Goal: Obtain resource: Download file/media

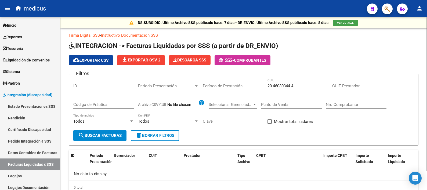
scroll to position [22, 0]
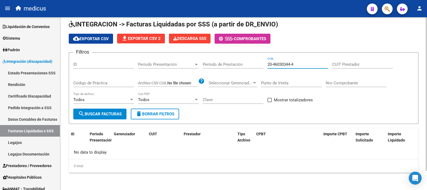
drag, startPoint x: 300, startPoint y: 66, endPoint x: 221, endPoint y: 65, distance: 78.5
click at [222, 65] on div "Filtros ID Período Presentación Período Presentación Período de Prestación 20-4…" at bounding box center [243, 83] width 341 height 52
paste input "7-30335356"
click at [107, 117] on button "search Buscar Facturas" at bounding box center [99, 113] width 53 height 11
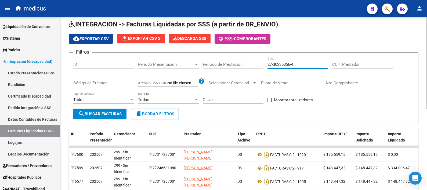
click at [305, 65] on input "27-30335356-4" at bounding box center [298, 64] width 61 height 5
drag, startPoint x: 305, startPoint y: 65, endPoint x: 250, endPoint y: 69, distance: 55.0
click at [250, 69] on div "Filtros ID Período Presentación Período Presentación Período de Prestación 27-3…" at bounding box center [243, 83] width 341 height 52
paste input
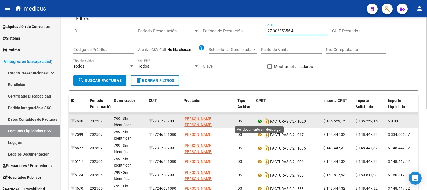
click at [259, 120] on icon at bounding box center [259, 121] width 7 height 6
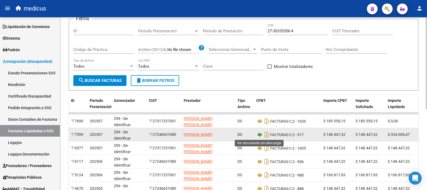
click at [260, 133] on icon at bounding box center [259, 134] width 7 height 6
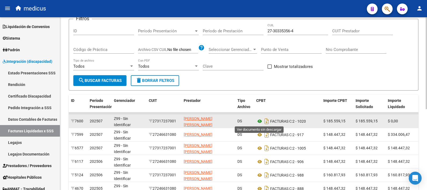
click at [257, 120] on icon at bounding box center [259, 121] width 7 height 6
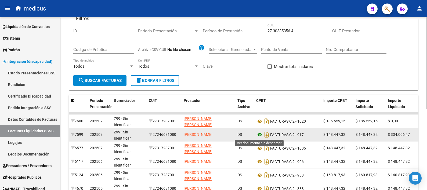
click at [259, 135] on icon at bounding box center [259, 134] width 7 height 6
click at [259, 136] on icon at bounding box center [259, 134] width 7 height 6
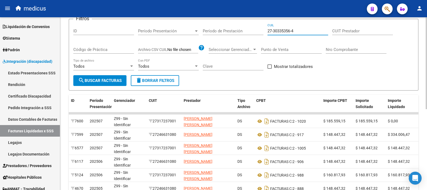
drag, startPoint x: 300, startPoint y: 29, endPoint x: 240, endPoint y: 26, distance: 59.2
click at [240, 26] on div "Filtros ID Período Presentación Período Presentación Período de Prestación 27-3…" at bounding box center [243, 49] width 341 height 52
paste input "42192952-7"
click at [109, 81] on span "search Buscar Facturas" at bounding box center [100, 80] width 44 height 5
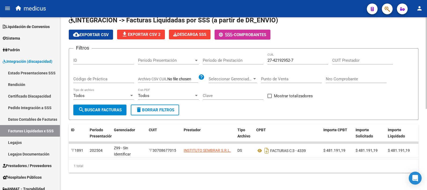
scroll to position [31, 0]
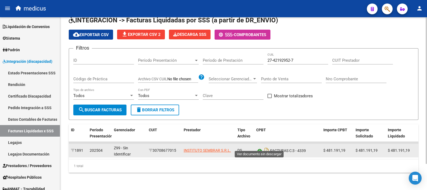
click at [261, 147] on icon at bounding box center [259, 150] width 7 height 6
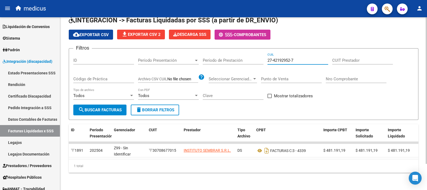
drag, startPoint x: 299, startPoint y: 56, endPoint x: 250, endPoint y: 55, distance: 48.7
click at [250, 55] on div "Filtros ID Período Presentación Período Presentación Período de Prestación 27-4…" at bounding box center [243, 79] width 341 height 52
paste input "0-55687510-4"
click at [105, 104] on button "search Buscar Facturas" at bounding box center [99, 109] width 53 height 11
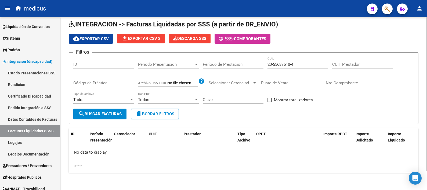
scroll to position [22, 0]
drag, startPoint x: 305, startPoint y: 65, endPoint x: 250, endPoint y: 63, distance: 54.3
click at [250, 63] on div "Filtros ID Período Presentación Período Presentación Período de Prestación 20-5…" at bounding box center [243, 83] width 341 height 52
paste input
click at [106, 114] on span "search Buscar Facturas" at bounding box center [100, 113] width 44 height 5
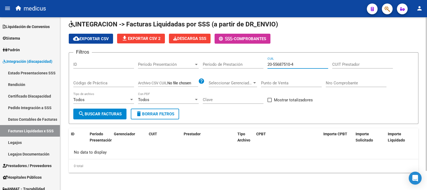
drag, startPoint x: 302, startPoint y: 65, endPoint x: 245, endPoint y: 65, distance: 57.8
click at [245, 65] on div "Filtros ID Período Presentación Período Presentación Período de Prestación 20-5…" at bounding box center [243, 83] width 341 height 52
paste input
click at [111, 115] on span "search Buscar Facturas" at bounding box center [100, 113] width 44 height 5
drag, startPoint x: 302, startPoint y: 63, endPoint x: 241, endPoint y: 62, distance: 61.6
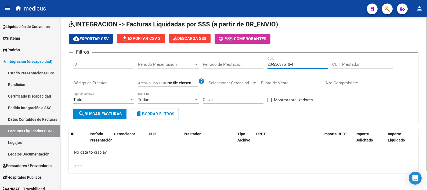
click at [241, 62] on div "Filtros ID Período Presentación Período Presentación Período de Prestación 20-5…" at bounding box center [243, 83] width 341 height 52
paste input "7901011-9"
type input "20-57901011-9"
click at [109, 115] on span "search Buscar Facturas" at bounding box center [100, 113] width 44 height 5
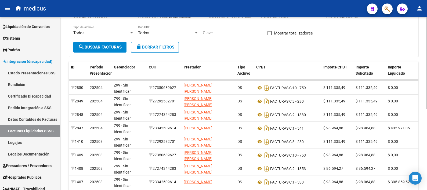
scroll to position [89, 0]
